Goal: Obtain resource: Obtain resource

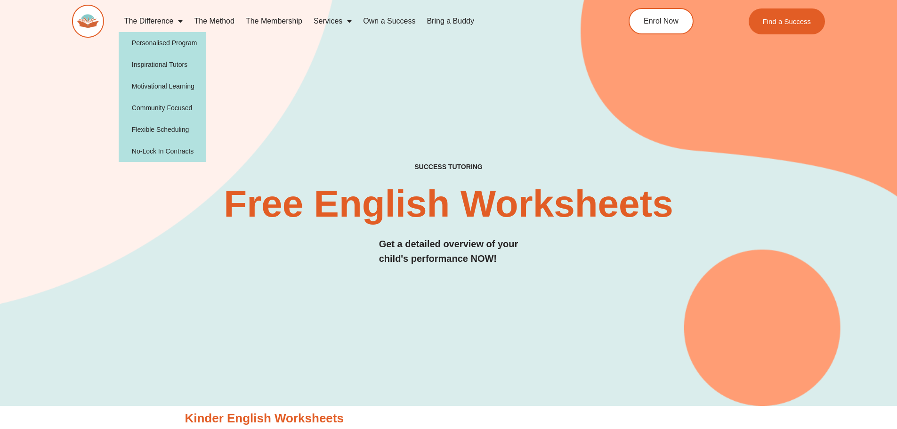
click at [169, 23] on link "The Difference" at bounding box center [154, 21] width 70 height 22
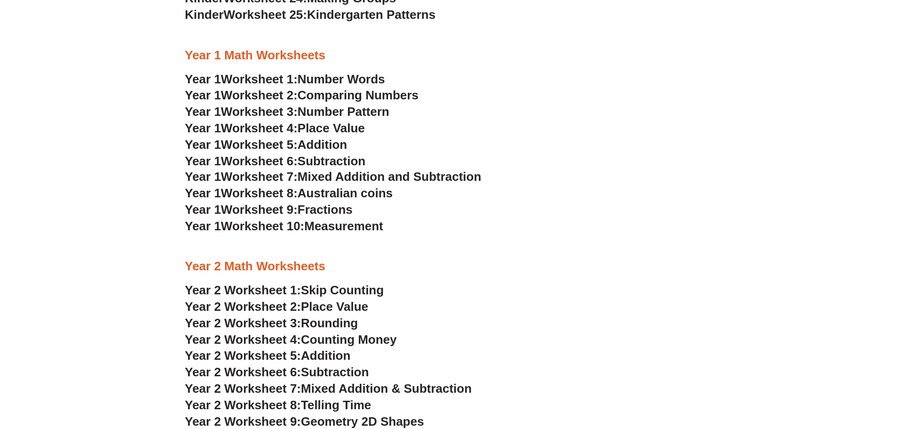
scroll to position [751, 0]
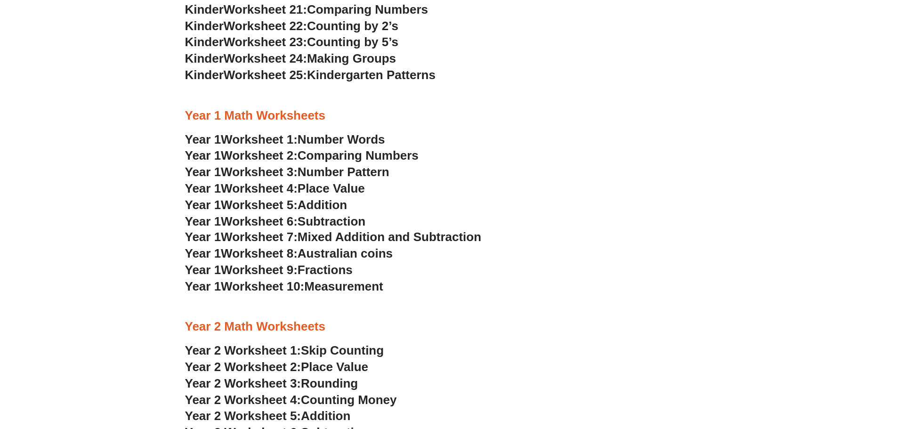
click at [357, 138] on span "Number Words" at bounding box center [342, 139] width 88 height 14
click at [356, 156] on span "Comparing Numbers" at bounding box center [358, 155] width 121 height 14
click at [379, 173] on span "Number Pattern" at bounding box center [344, 172] width 92 height 14
click at [350, 190] on span "Place Value" at bounding box center [331, 188] width 67 height 14
click at [340, 205] on span "Addition" at bounding box center [322, 205] width 49 height 14
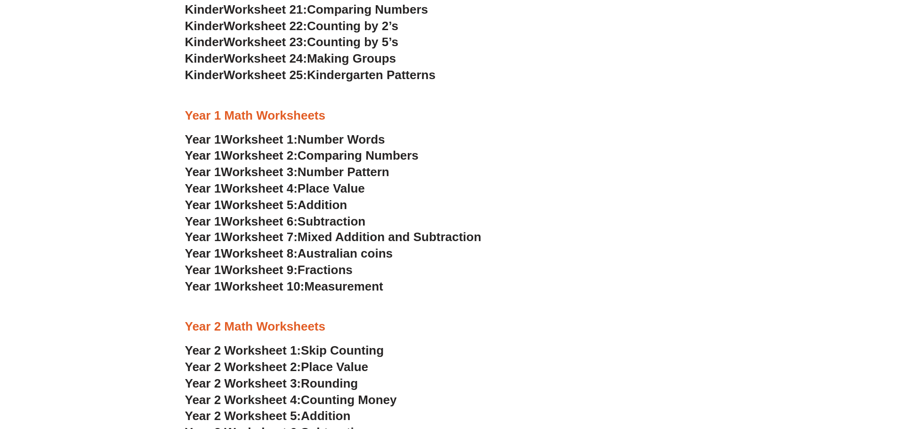
click at [362, 234] on span "Mixed Addition and Subtraction" at bounding box center [390, 237] width 184 height 14
click at [325, 290] on span "Measurement" at bounding box center [343, 286] width 79 height 14
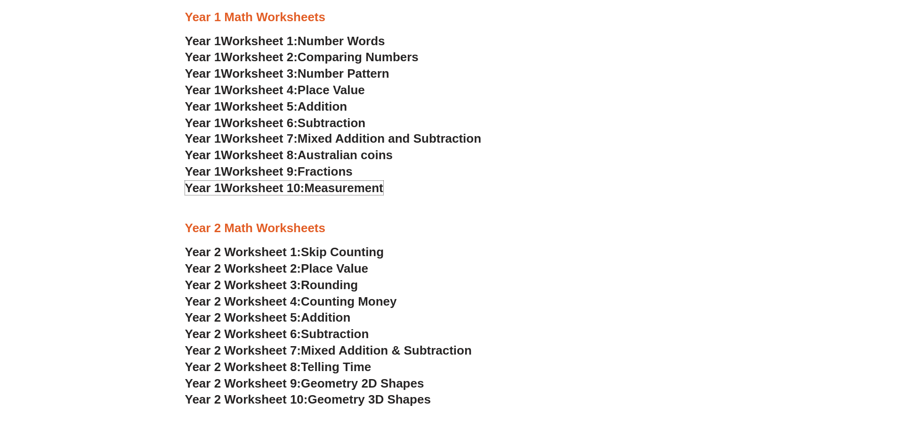
scroll to position [892, 0]
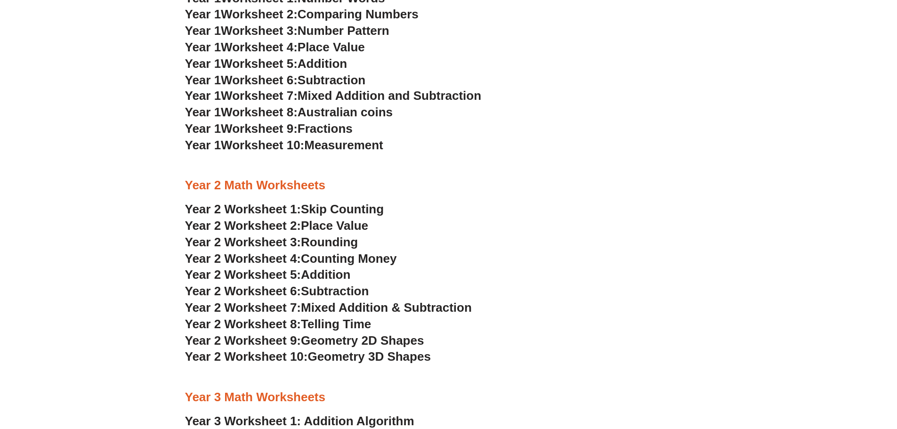
click at [354, 209] on span "Skip Counting" at bounding box center [342, 209] width 83 height 14
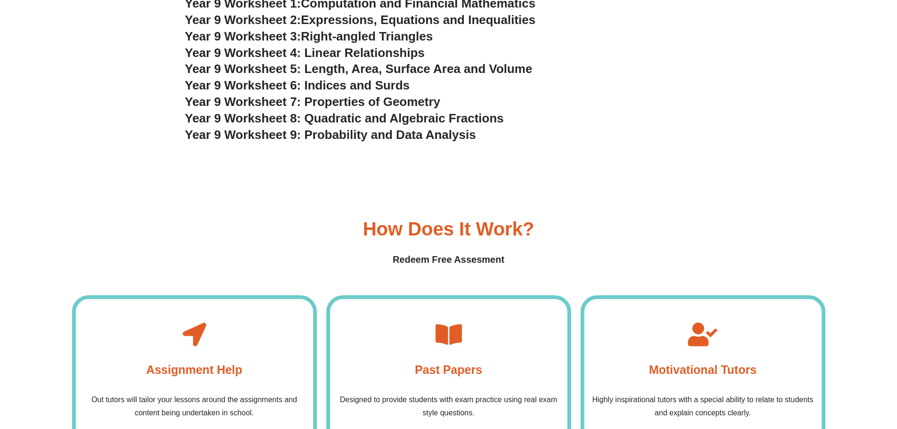
scroll to position [2728, 0]
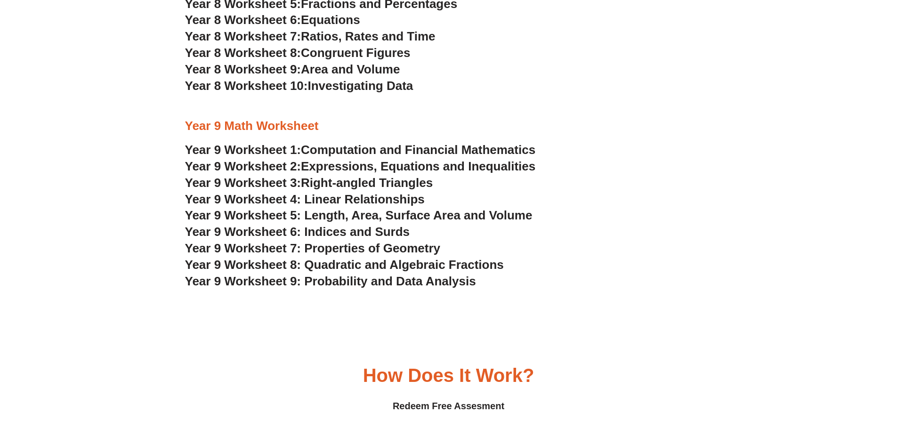
click at [384, 184] on span "Right-angled Triangles" at bounding box center [367, 183] width 132 height 14
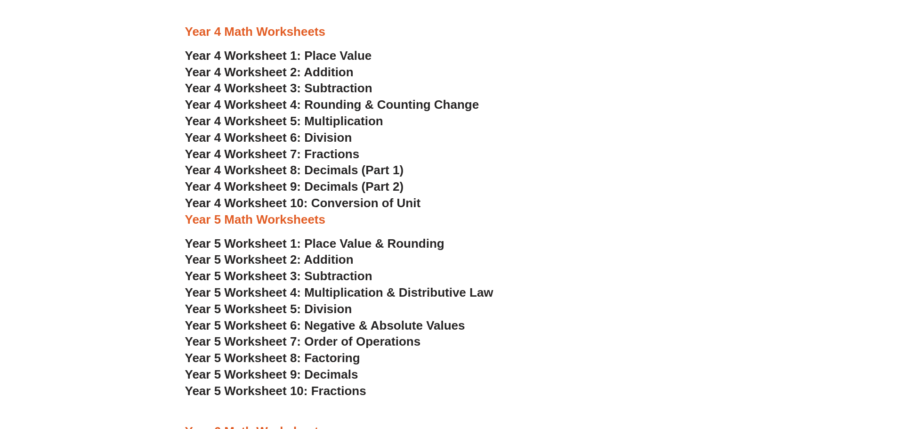
scroll to position [1457, 0]
